Goal: Entertainment & Leisure: Browse casually

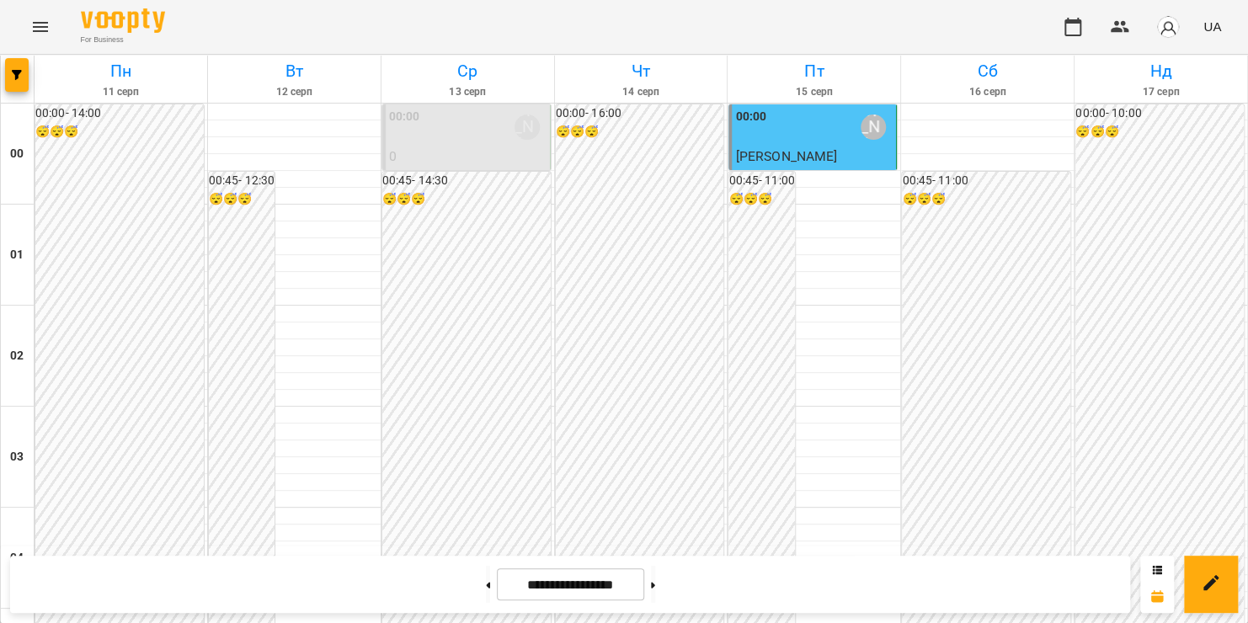
scroll to position [1971, 0]
click at [42, 28] on icon "Menu" at bounding box center [40, 27] width 20 height 20
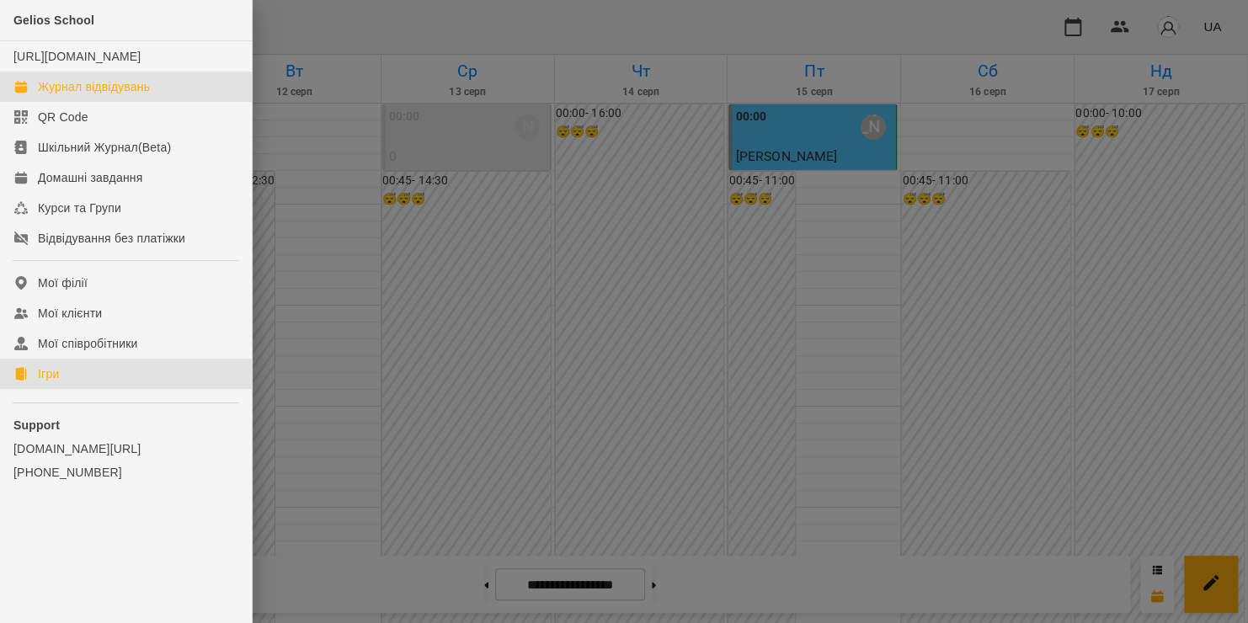
click at [66, 389] on link "Ігри" at bounding box center [126, 374] width 252 height 30
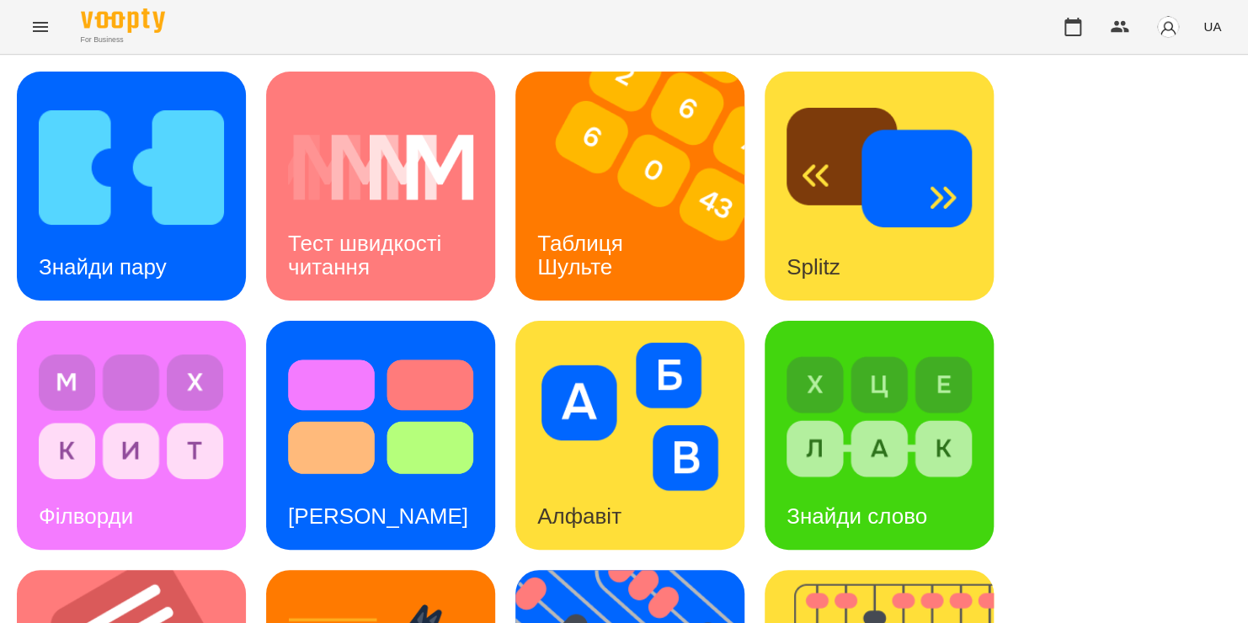
scroll to position [552, 0]
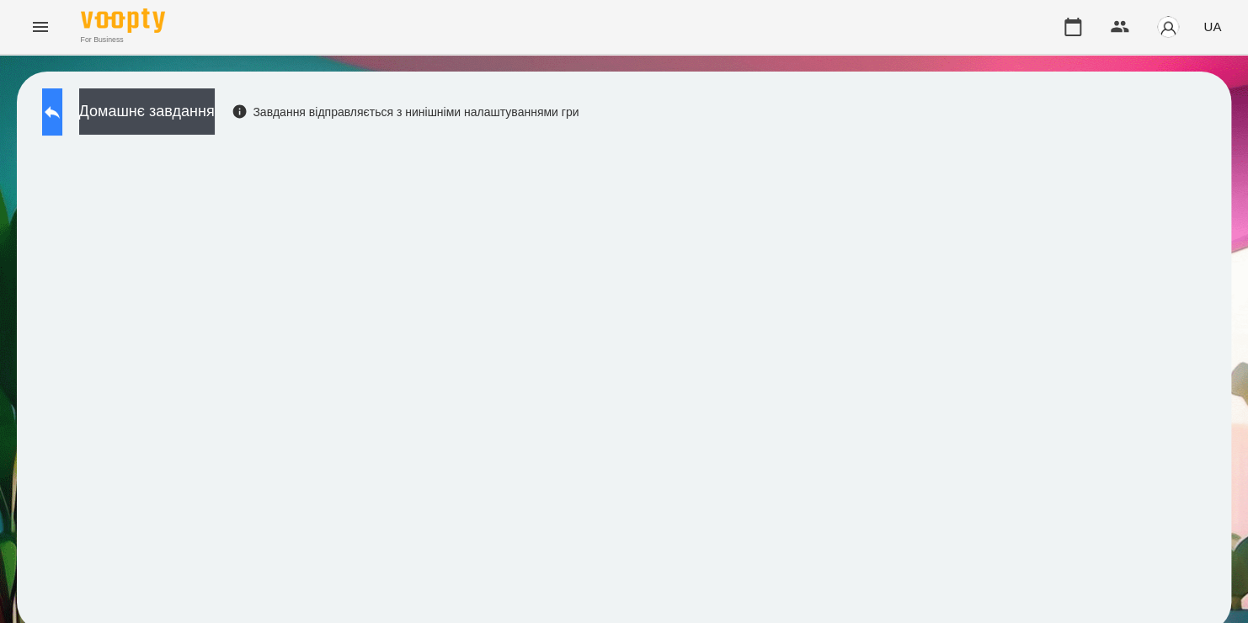
click at [62, 120] on icon at bounding box center [52, 112] width 20 height 20
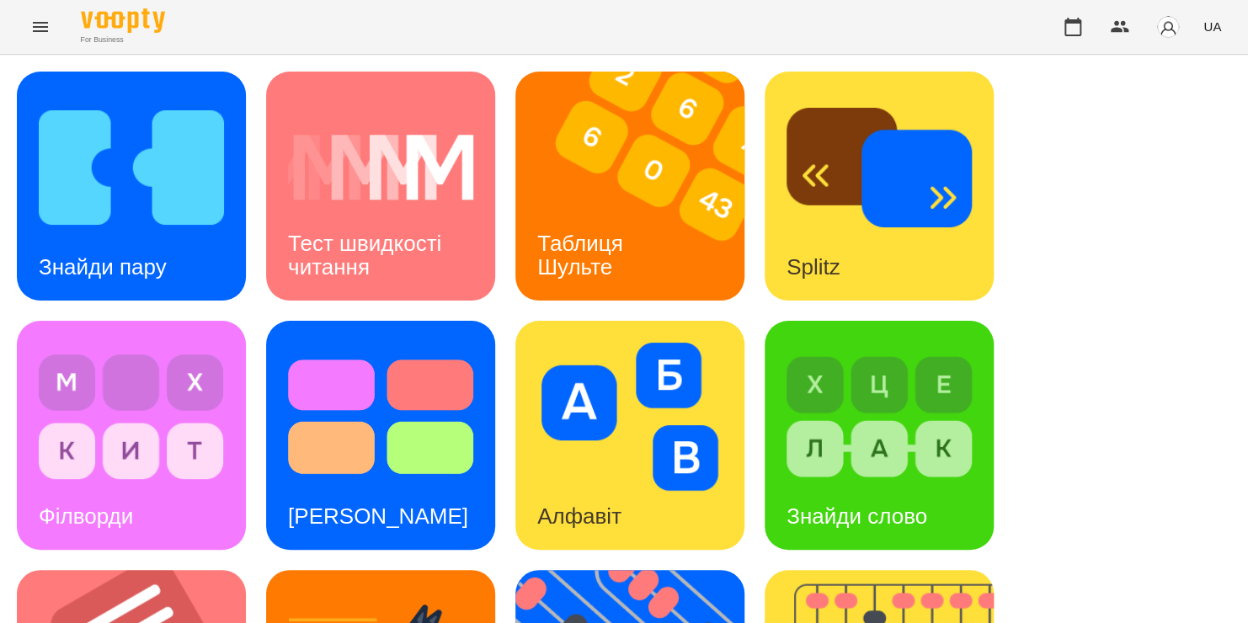
scroll to position [490, 0]
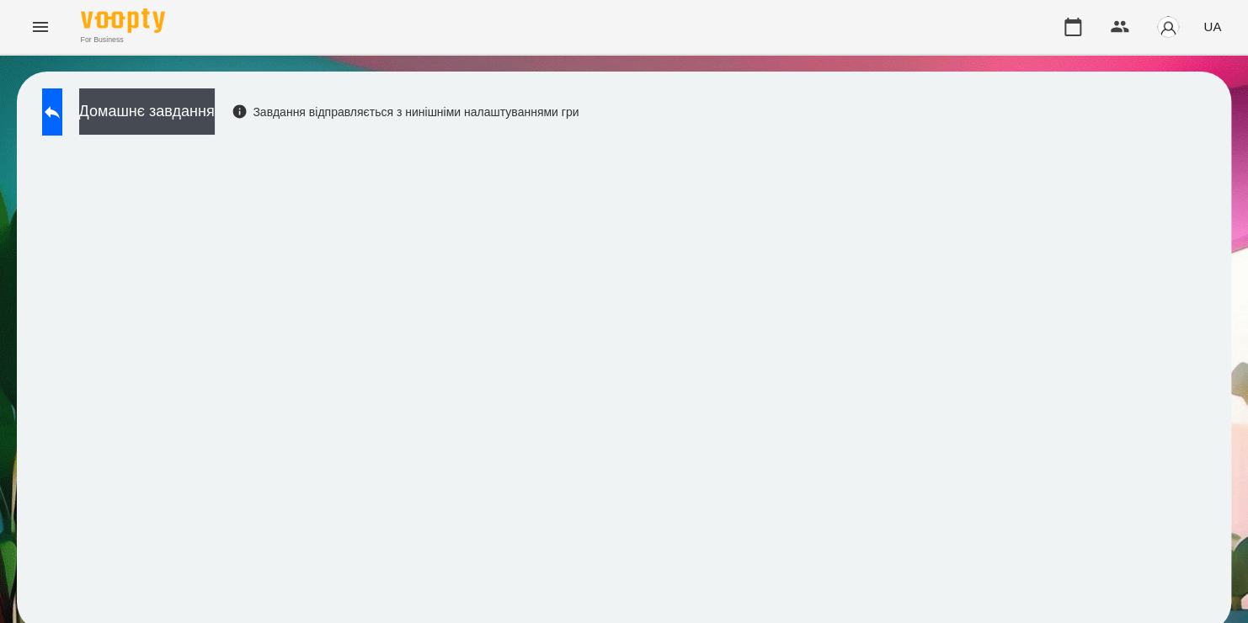
click at [104, 121] on div "Домашнє завдання Завдання відправляється з нинішніми налаштуваннями гри" at bounding box center [306, 116] width 545 height 56
click at [62, 119] on button at bounding box center [52, 111] width 20 height 47
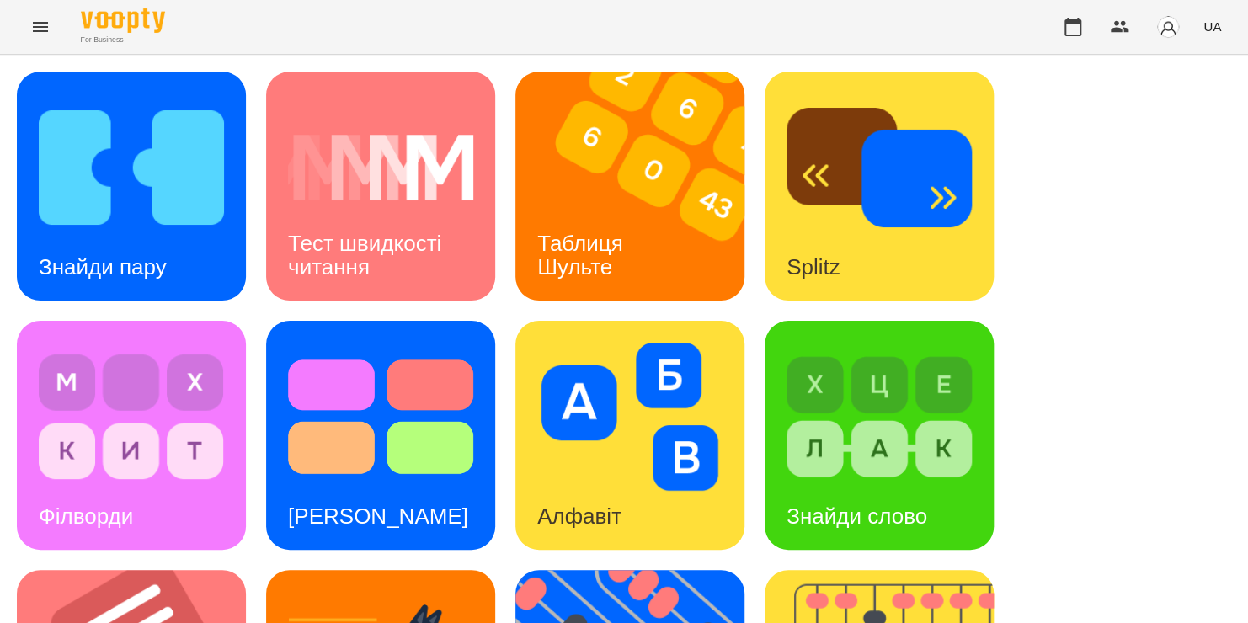
scroll to position [691, 0]
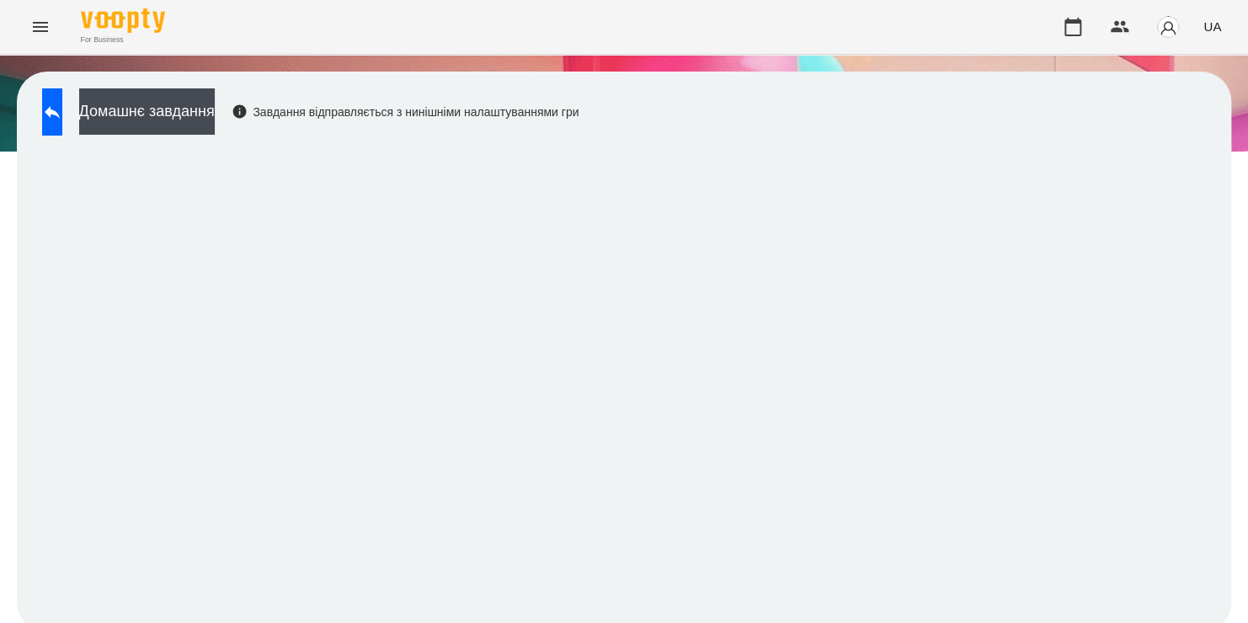
scroll to position [9, 0]
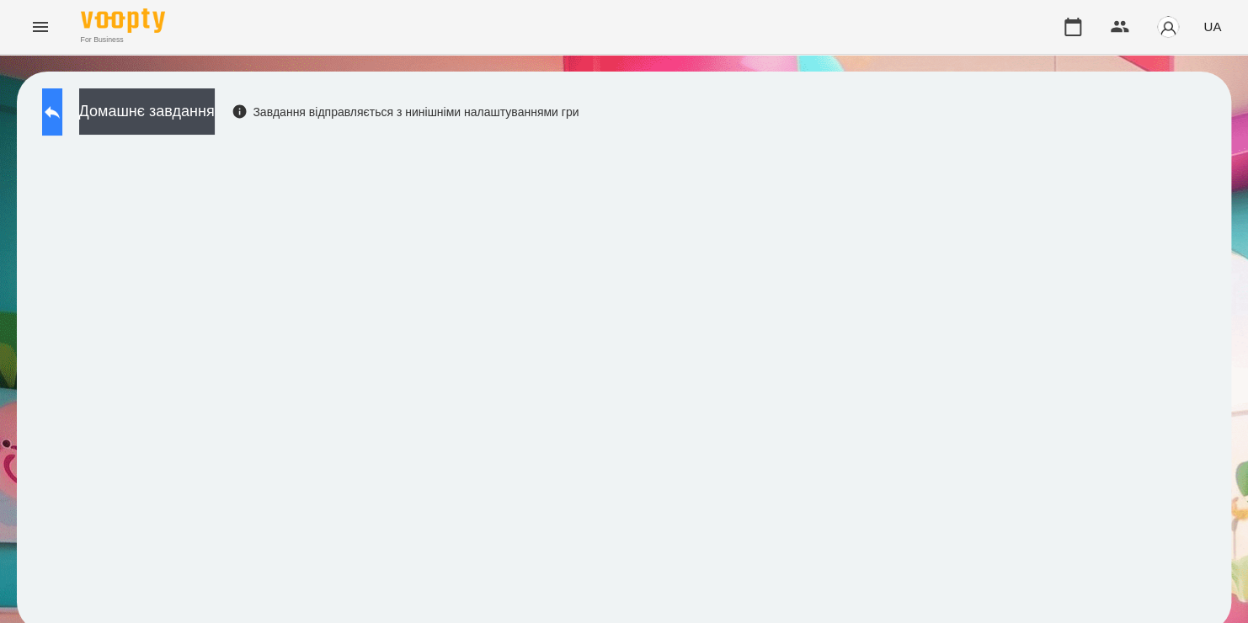
click at [62, 108] on button at bounding box center [52, 111] width 20 height 47
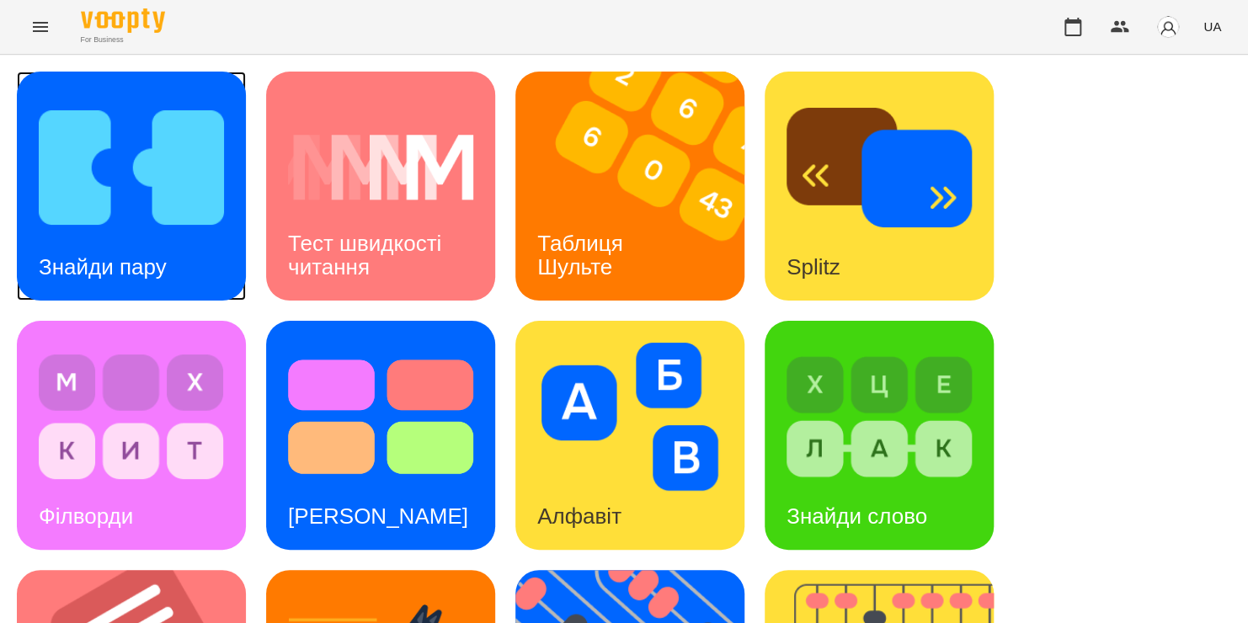
click at [140, 236] on div "Знайди пару" at bounding box center [103, 267] width 172 height 67
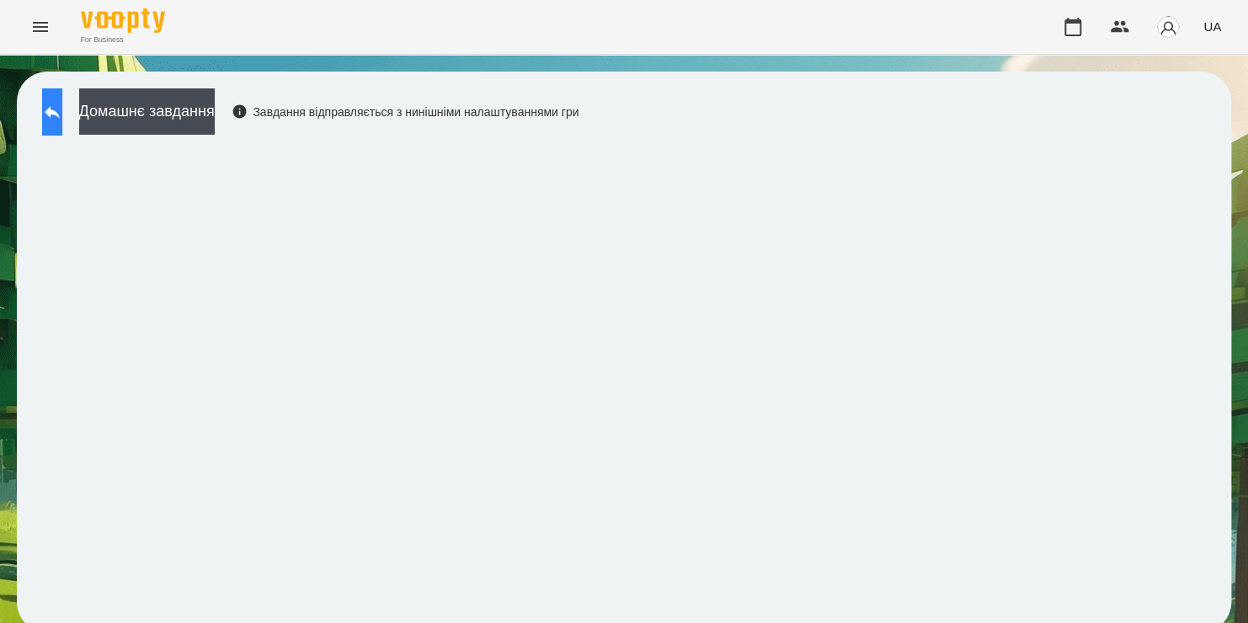
click at [62, 115] on icon at bounding box center [52, 112] width 20 height 20
